Goal: Navigation & Orientation: Find specific page/section

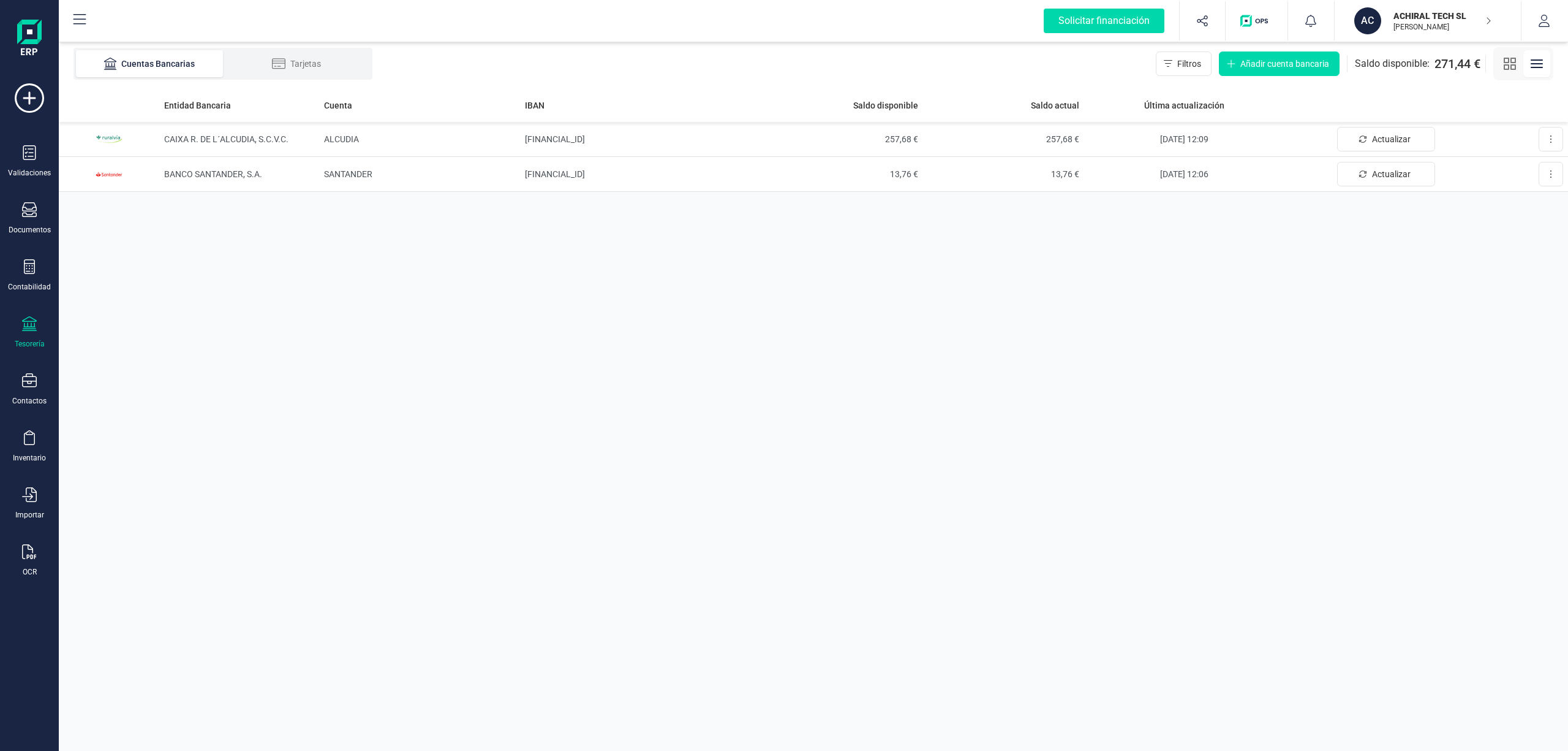
click at [1443, 15] on p "ACHIRAL TECH SL" at bounding box center [1442, 16] width 98 height 13
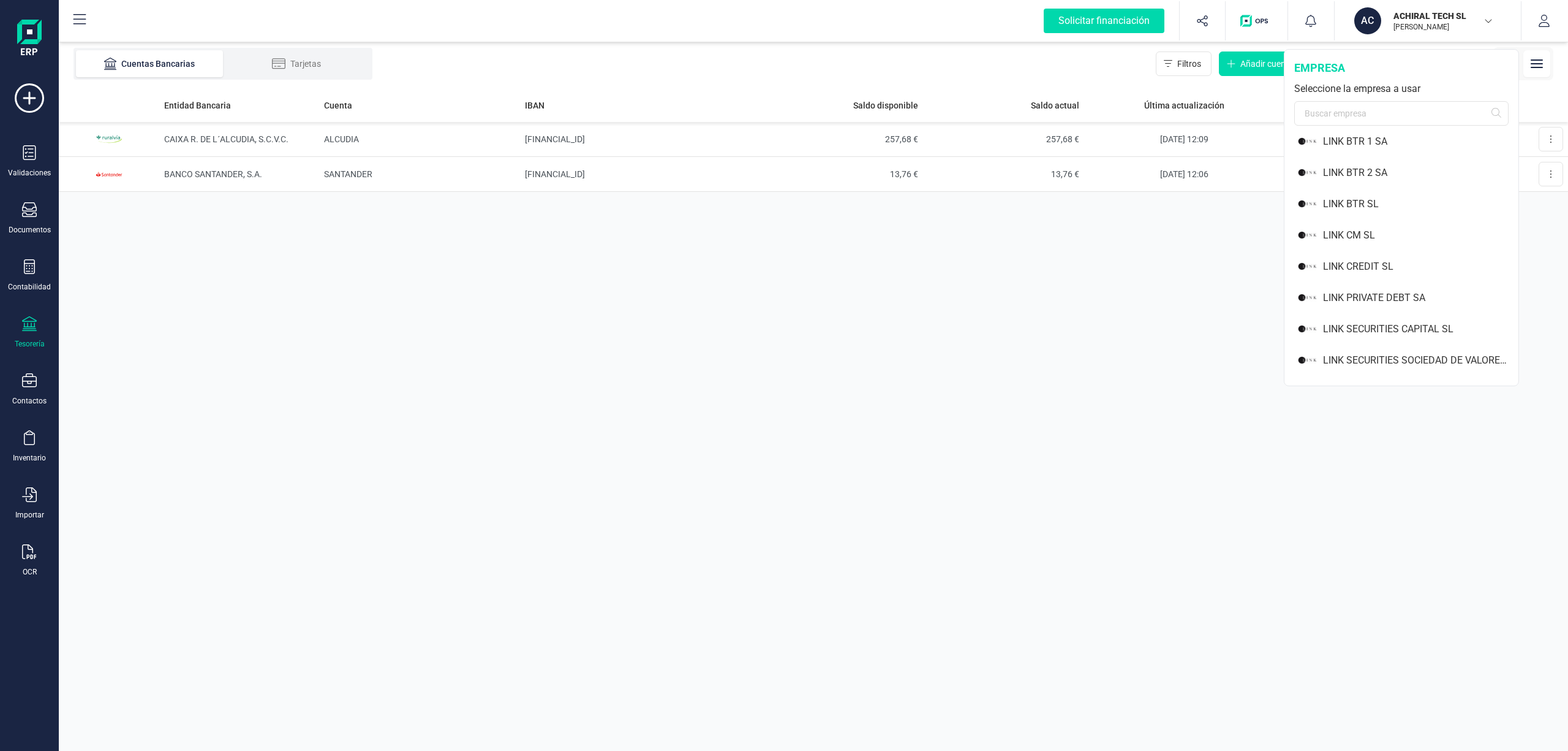
scroll to position [903, 0]
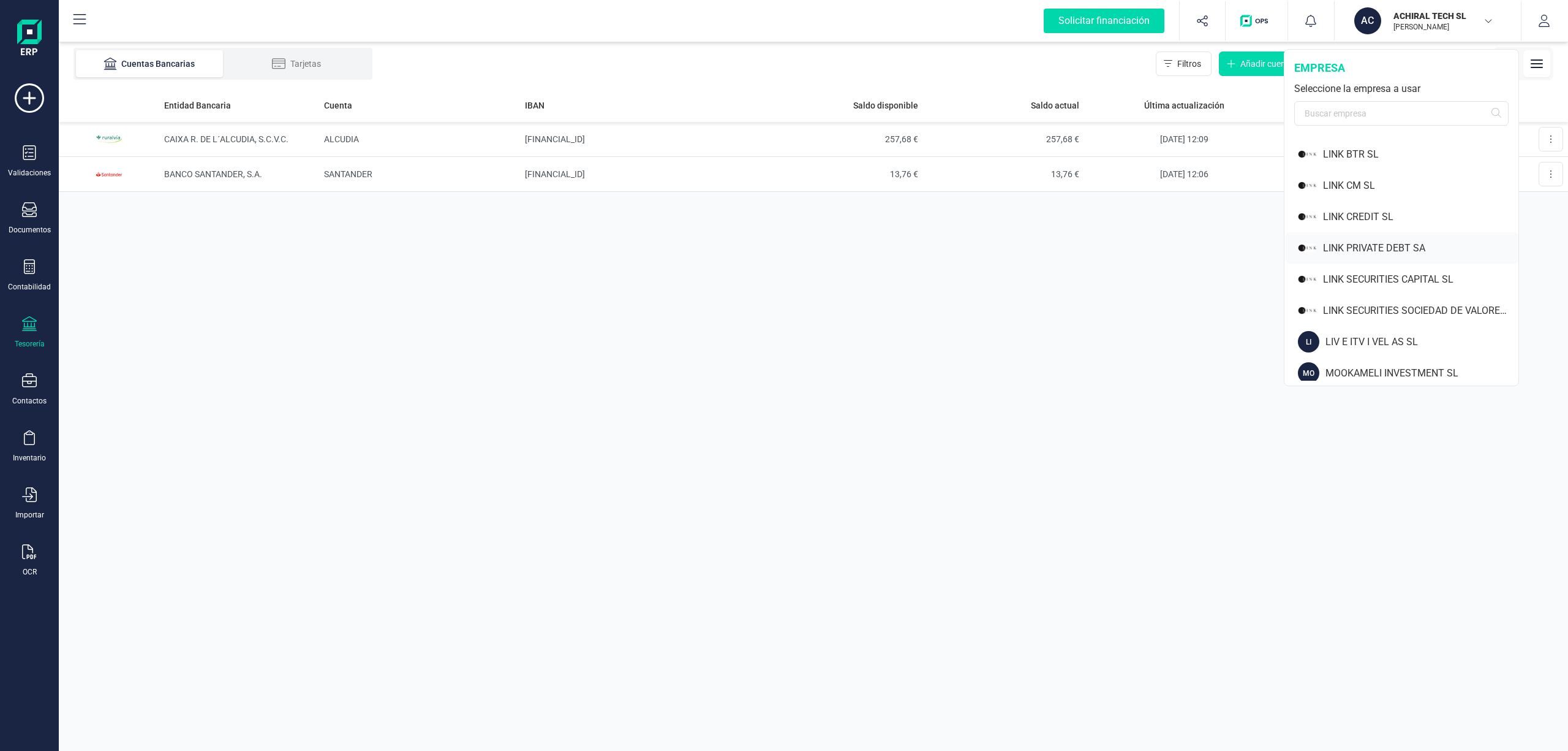
click at [1384, 244] on div "LINK PRIVATE DEBT SA" at bounding box center [1421, 248] width 195 height 15
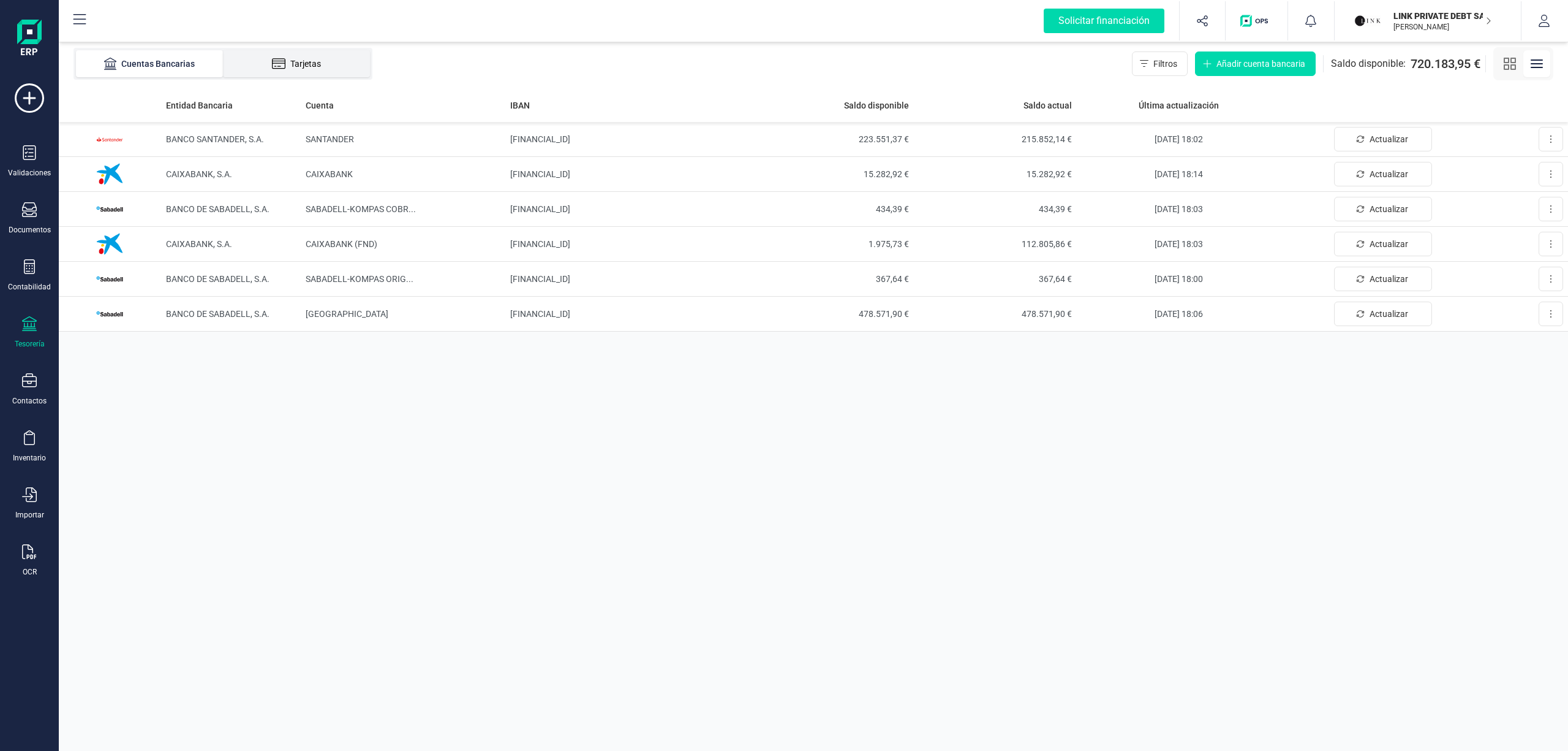
click at [303, 63] on div "Tarjetas" at bounding box center [296, 64] width 98 height 13
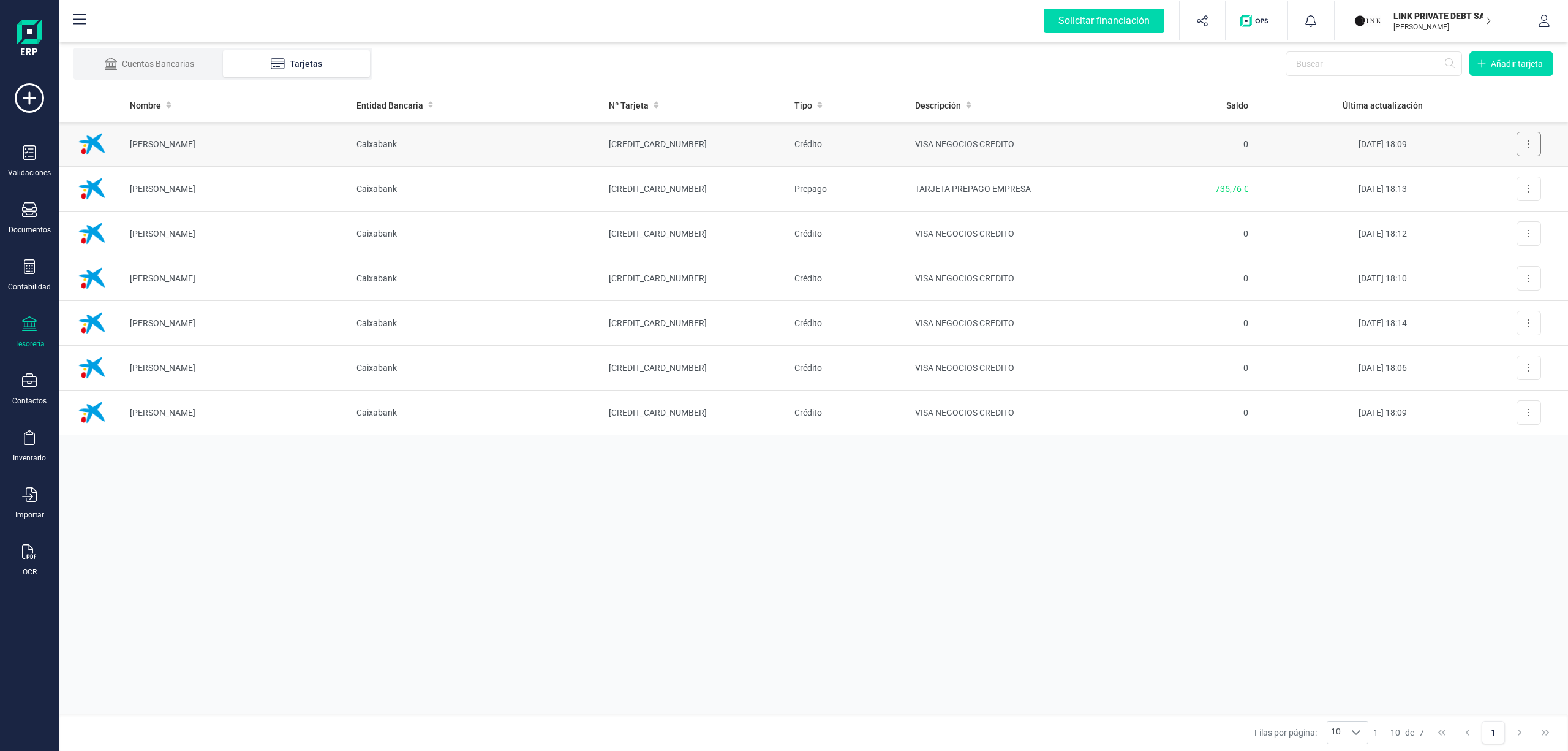
click at [1525, 145] on button at bounding box center [1528, 143] width 24 height 24
click at [1499, 510] on div "Nombre Entidad Bancaria Nº Tarjeta Tipo Descripción Saldo Última actualización …" at bounding box center [813, 401] width 1509 height 626
click at [1432, 10] on p "LINK PRIVATE DEBT SA" at bounding box center [1442, 16] width 98 height 13
click at [177, 66] on div "Cuentas Bancarias" at bounding box center [149, 64] width 98 height 13
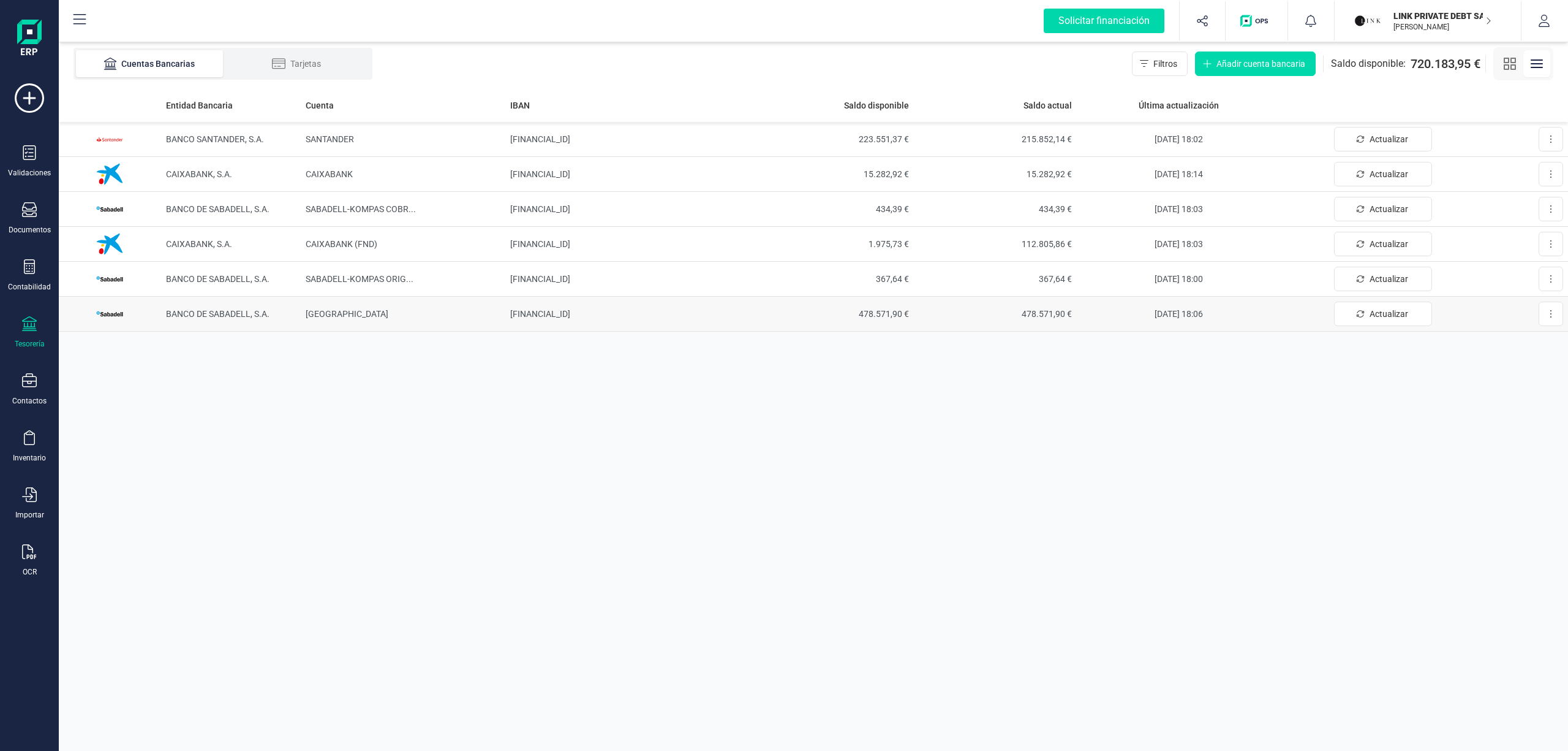
click at [561, 315] on td "[FINANCIAL_ID]" at bounding box center [627, 314] width 245 height 35
